Goal: Task Accomplishment & Management: Complete application form

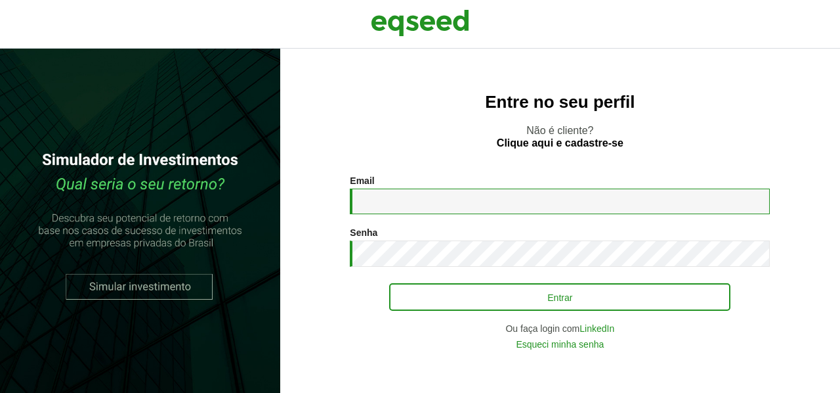
type input "**********"
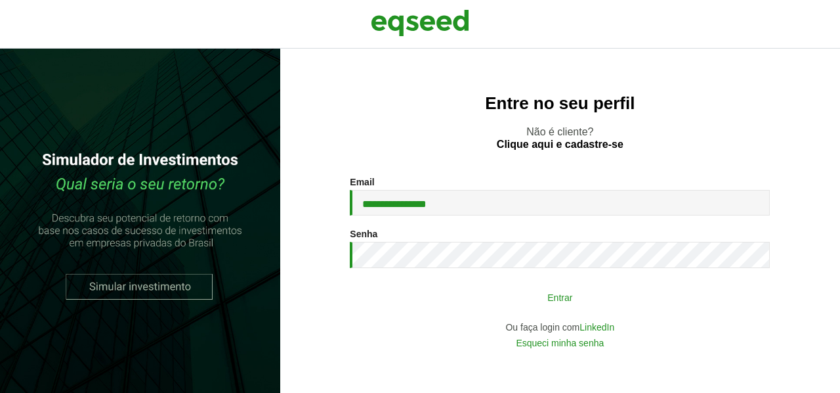
click at [576, 292] on button "Entrar" at bounding box center [559, 296] width 341 height 25
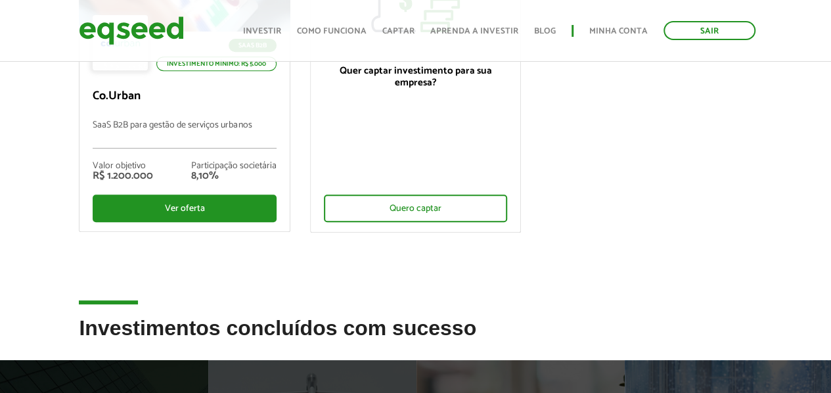
scroll to position [263, 0]
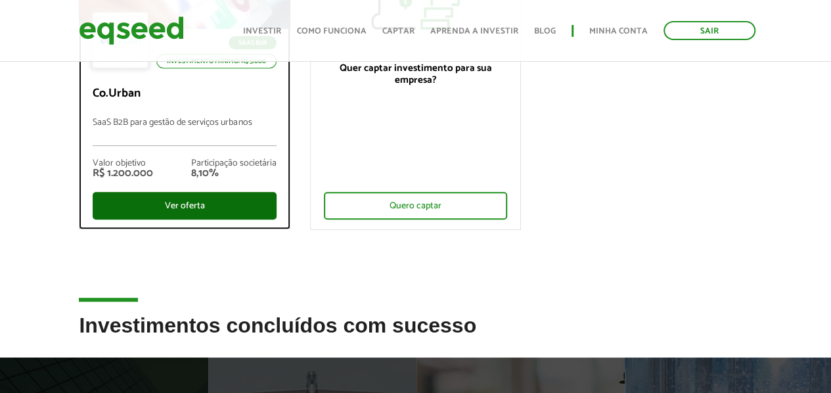
click at [232, 208] on div "Ver oferta" at bounding box center [184, 206] width 183 height 28
